Goal: Find specific page/section: Find specific page/section

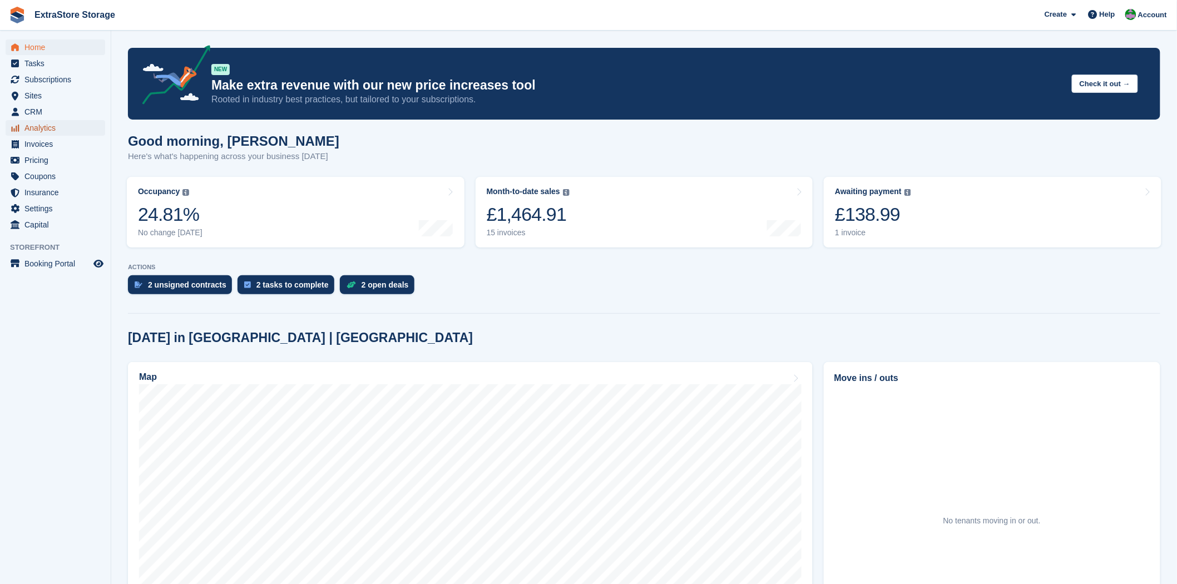
click at [45, 126] on span "Analytics" at bounding box center [57, 128] width 67 height 16
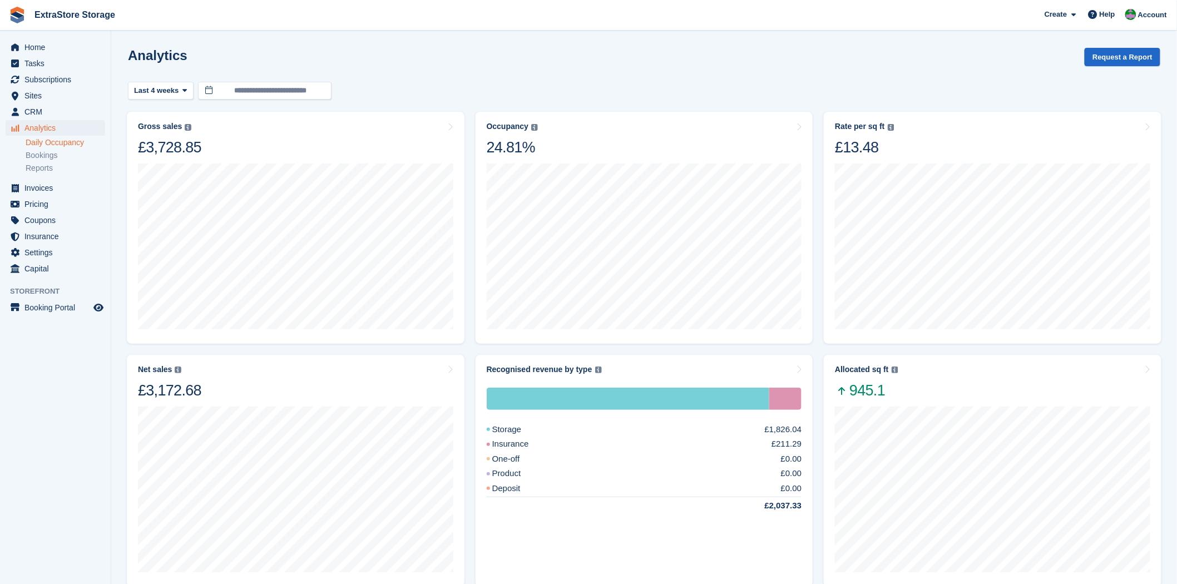
click at [69, 142] on link "Daily Occupancy" at bounding box center [66, 142] width 80 height 11
